Goal: Information Seeking & Learning: Learn about a topic

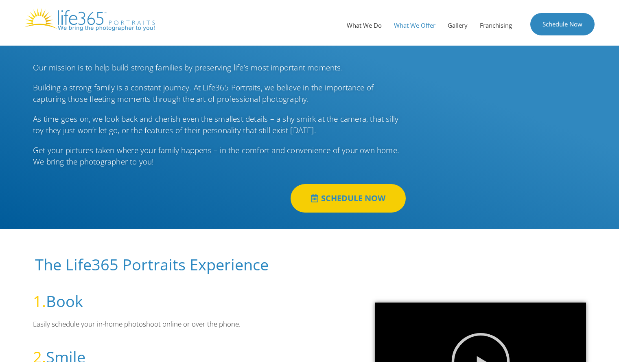
click at [422, 25] on link "What We Offer" at bounding box center [415, 25] width 54 height 24
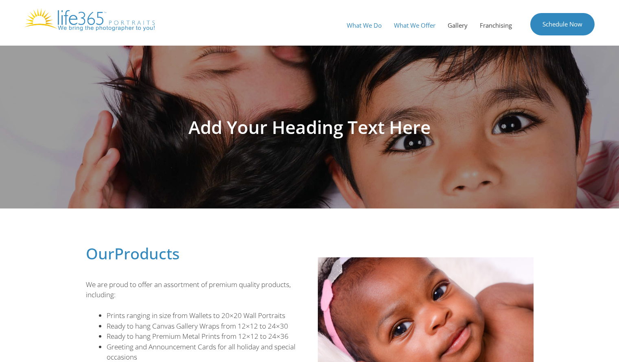
click at [364, 19] on link "What We Do" at bounding box center [364, 25] width 47 height 24
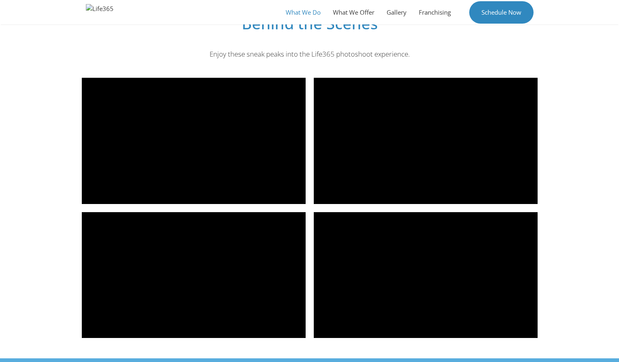
scroll to position [1104, 0]
